Goal: Navigation & Orientation: Find specific page/section

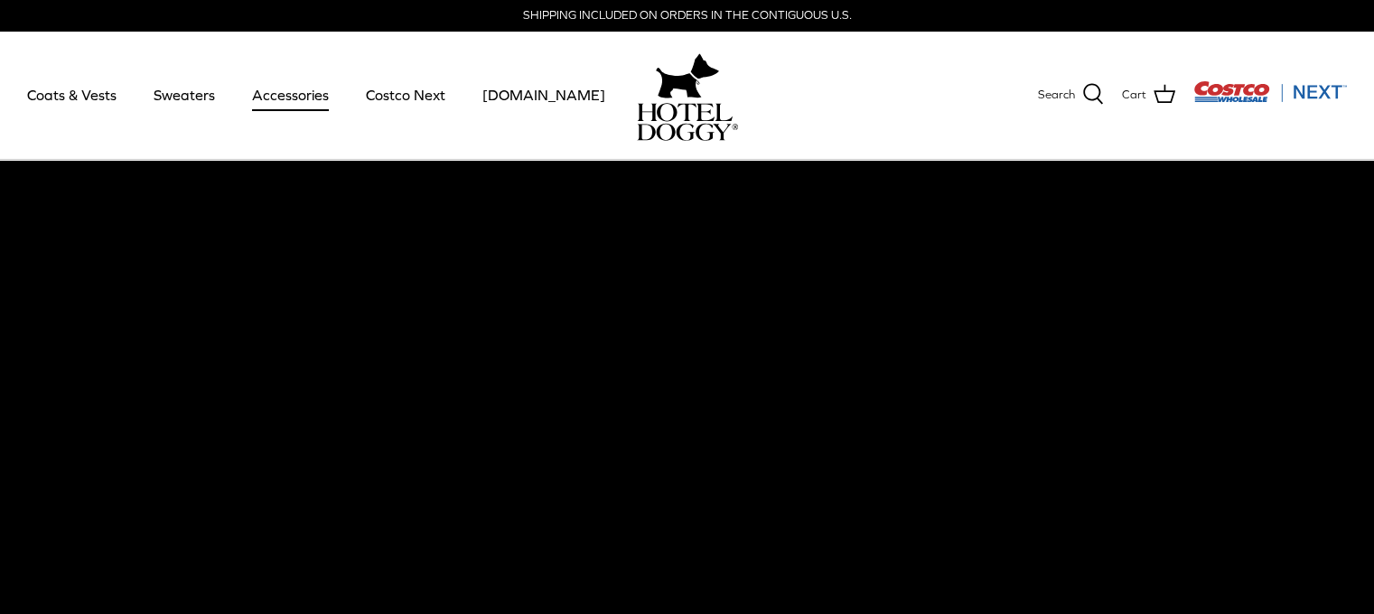
click at [289, 99] on link "Accessories" at bounding box center [290, 94] width 109 height 61
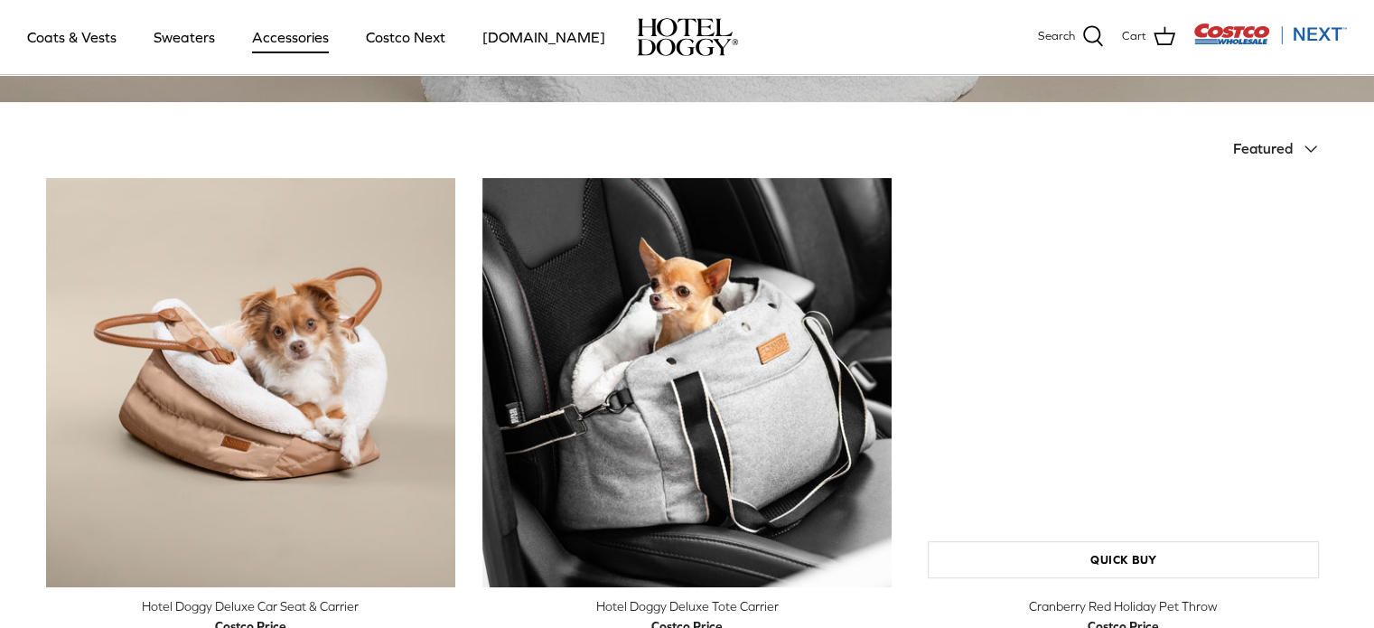
scroll to position [233, 0]
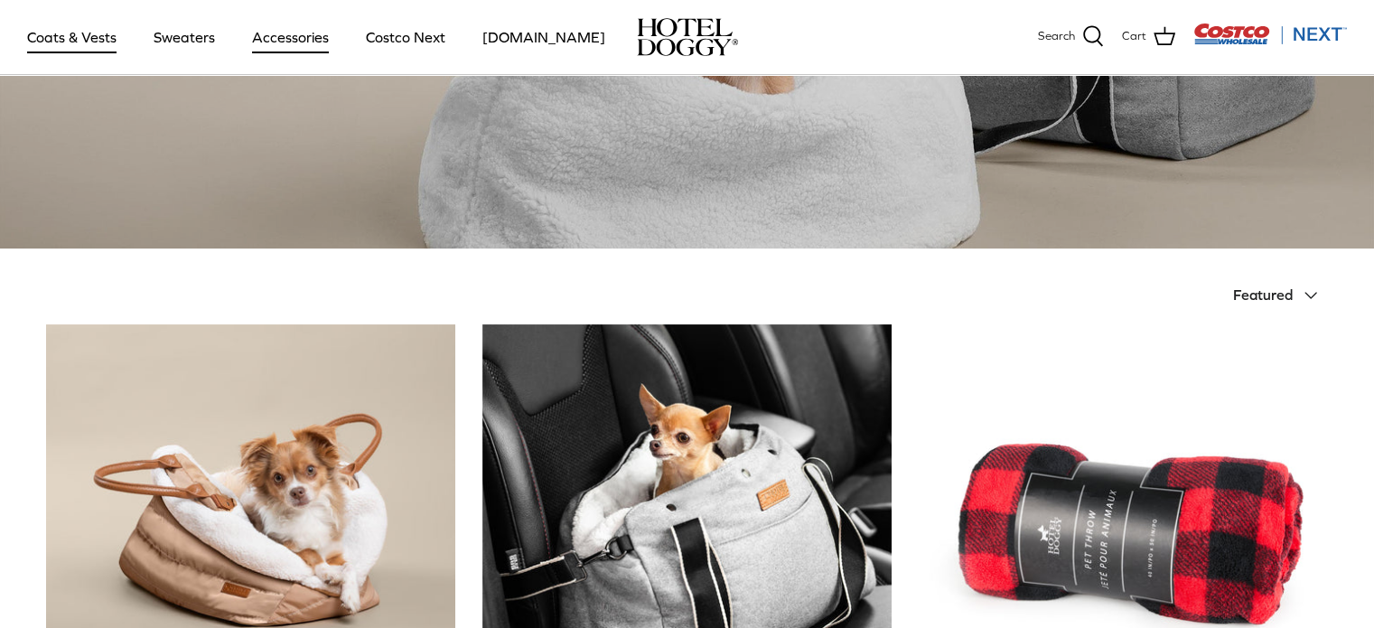
click at [76, 32] on link "Coats & Vests" at bounding box center [72, 36] width 122 height 61
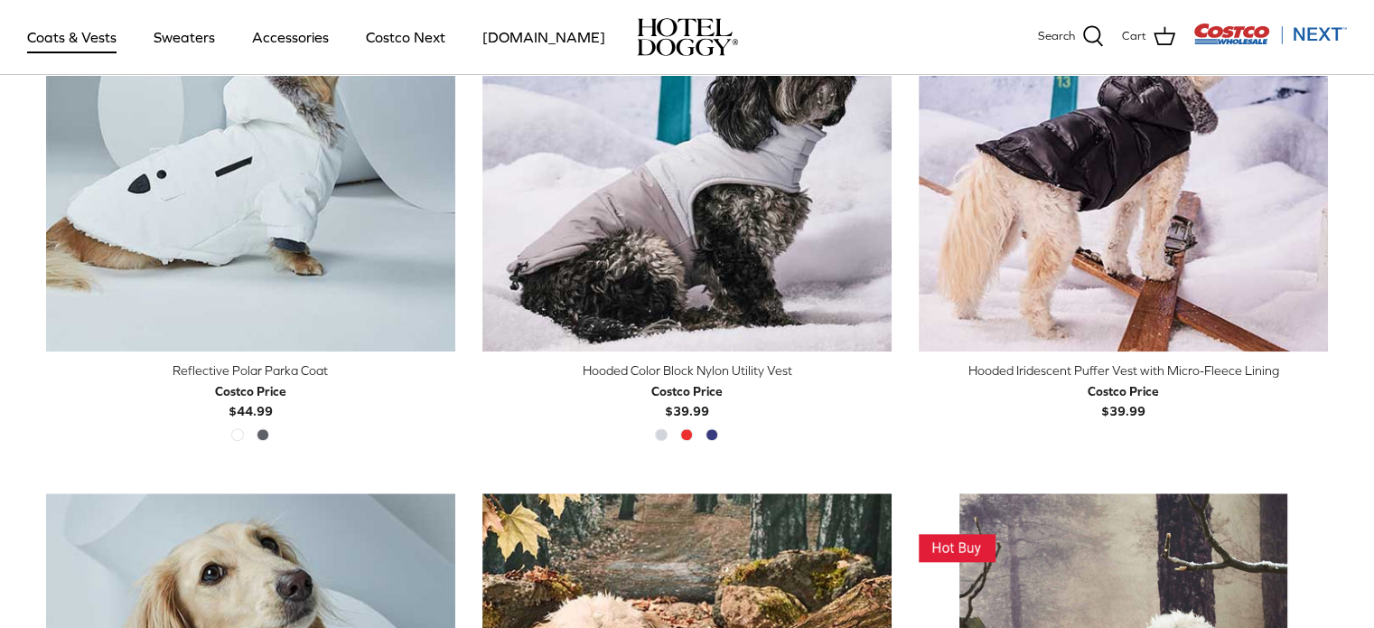
scroll to position [993, 0]
